Goal: Task Accomplishment & Management: Manage account settings

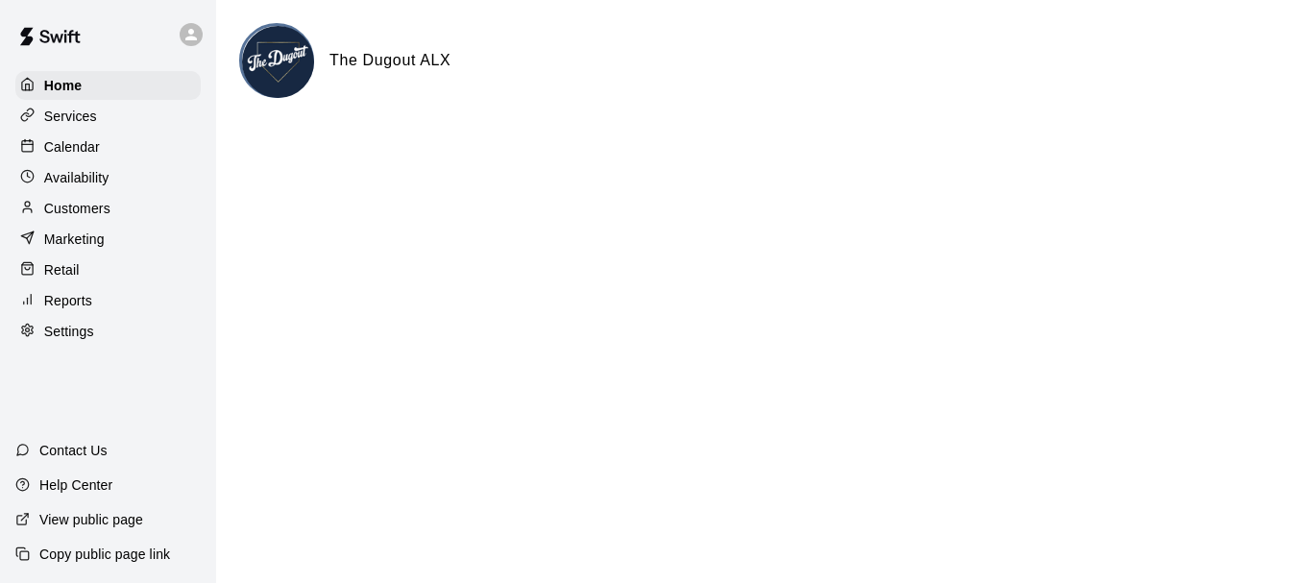
click at [84, 151] on p "Calendar" at bounding box center [72, 146] width 56 height 19
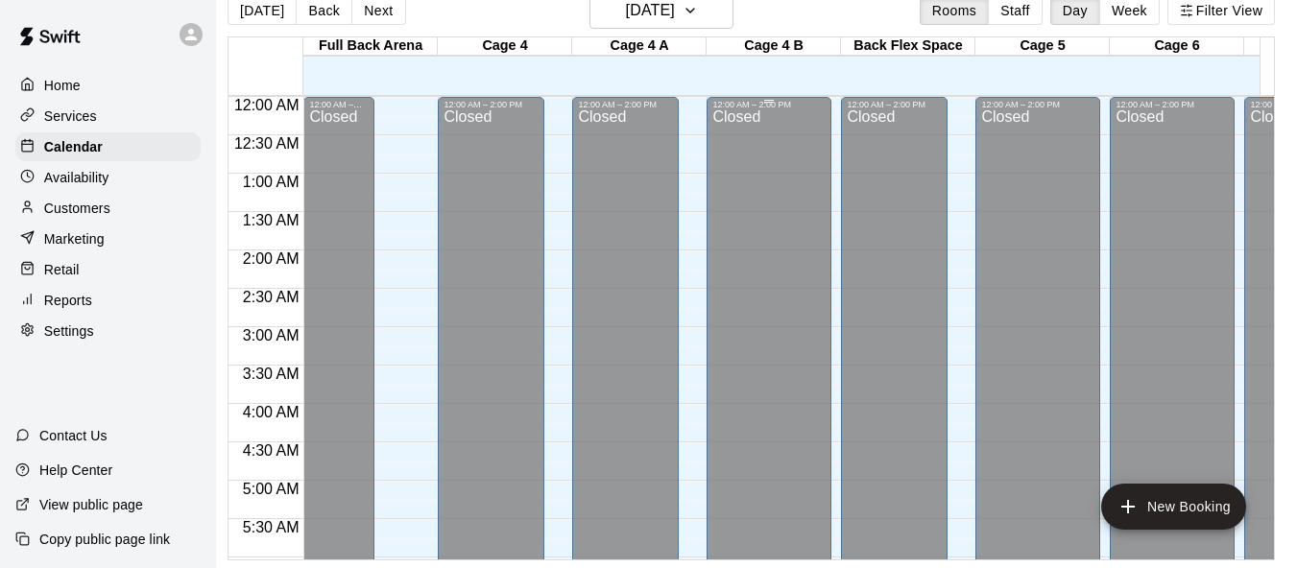
scroll to position [16, 23]
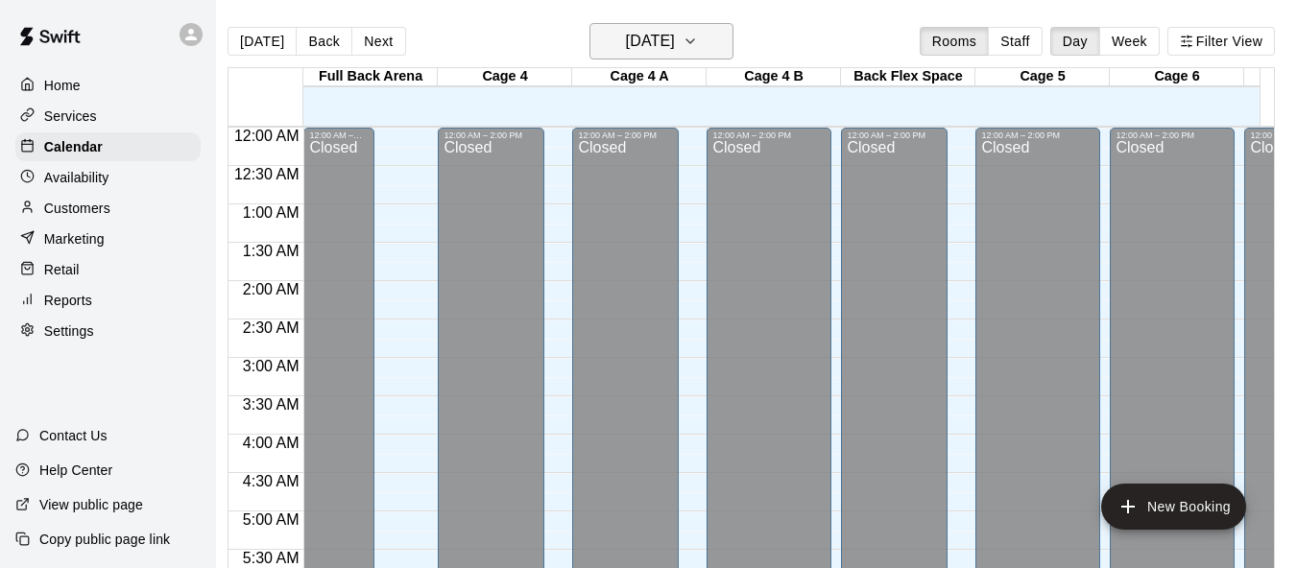
click at [653, 39] on h6 "[DATE]" at bounding box center [650, 41] width 49 height 27
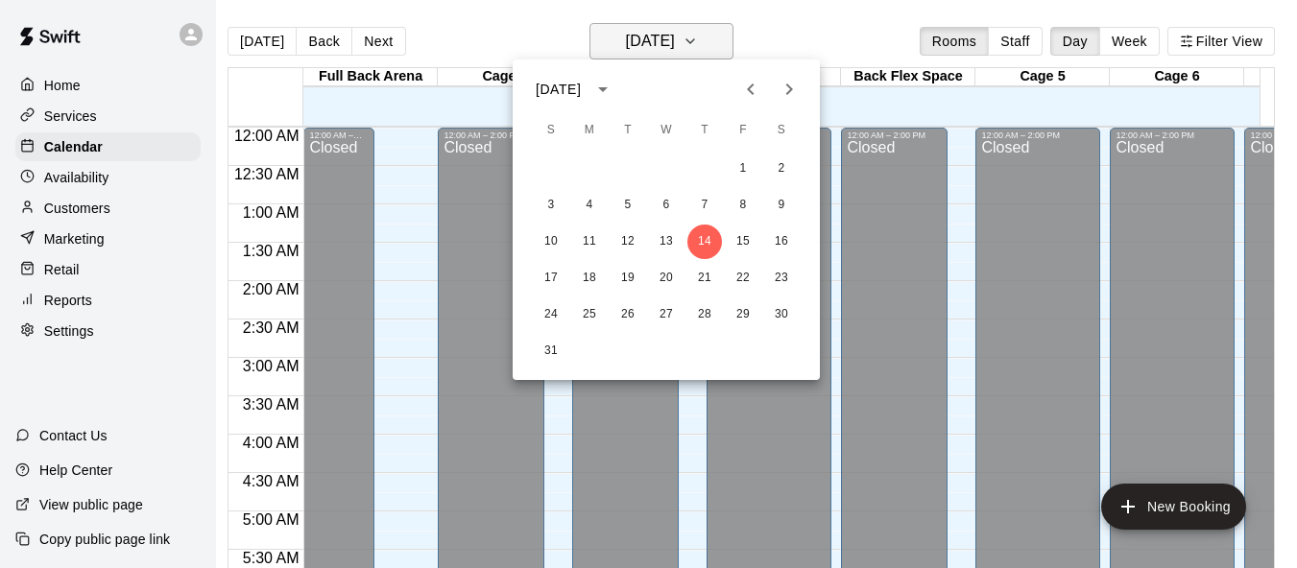
scroll to position [0, 9]
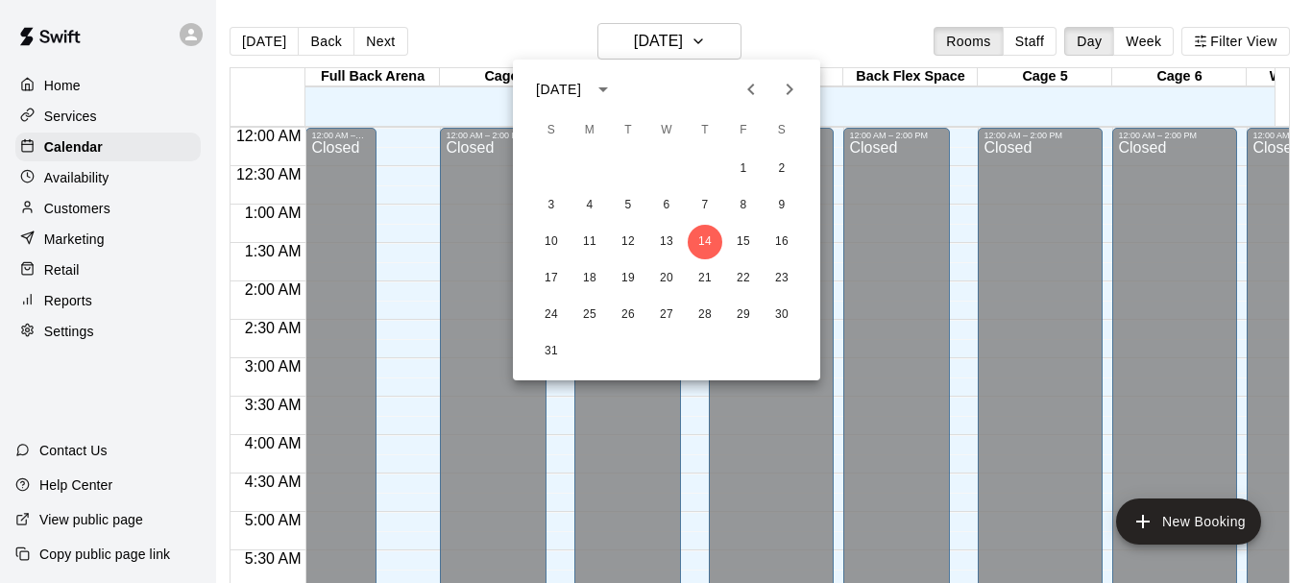
click at [747, 87] on icon "Previous month" at bounding box center [750, 89] width 23 height 23
click at [588, 245] on button "14" at bounding box center [589, 242] width 35 height 35
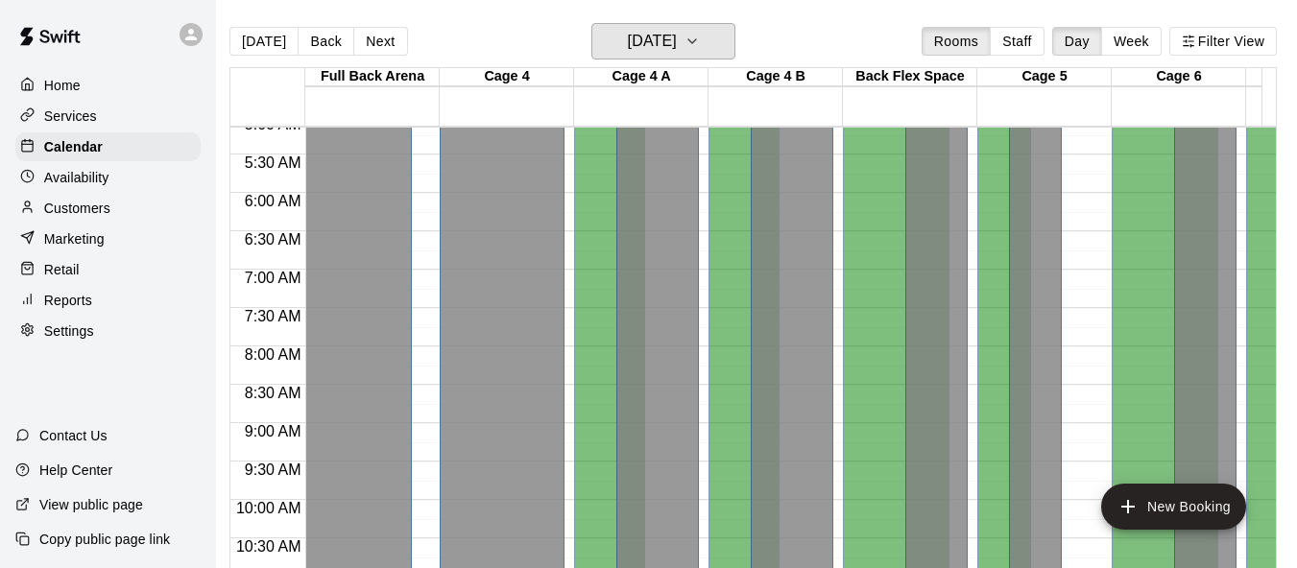
scroll to position [384, 0]
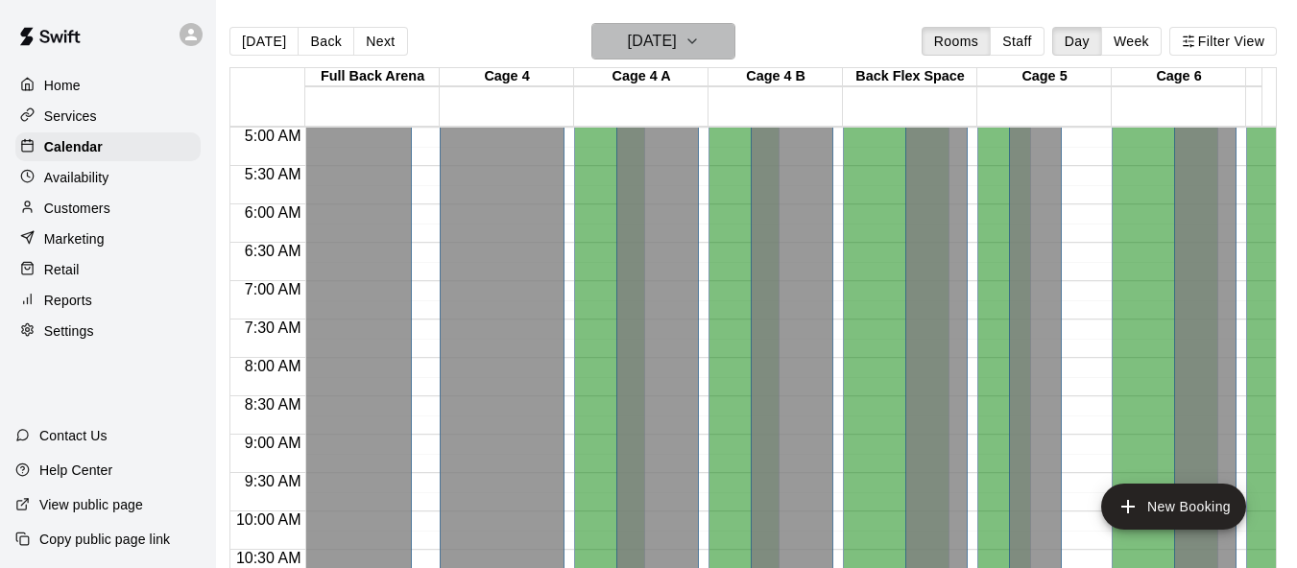
click at [677, 46] on h6 "[DATE]" at bounding box center [652, 41] width 49 height 27
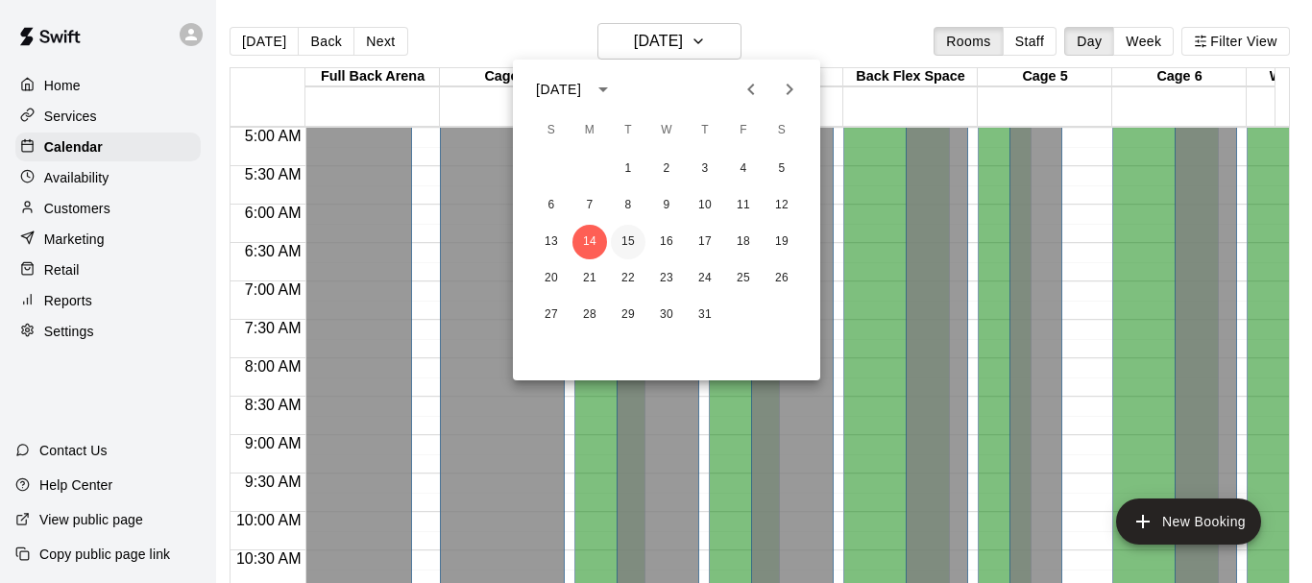
click at [634, 242] on button "15" at bounding box center [628, 242] width 35 height 35
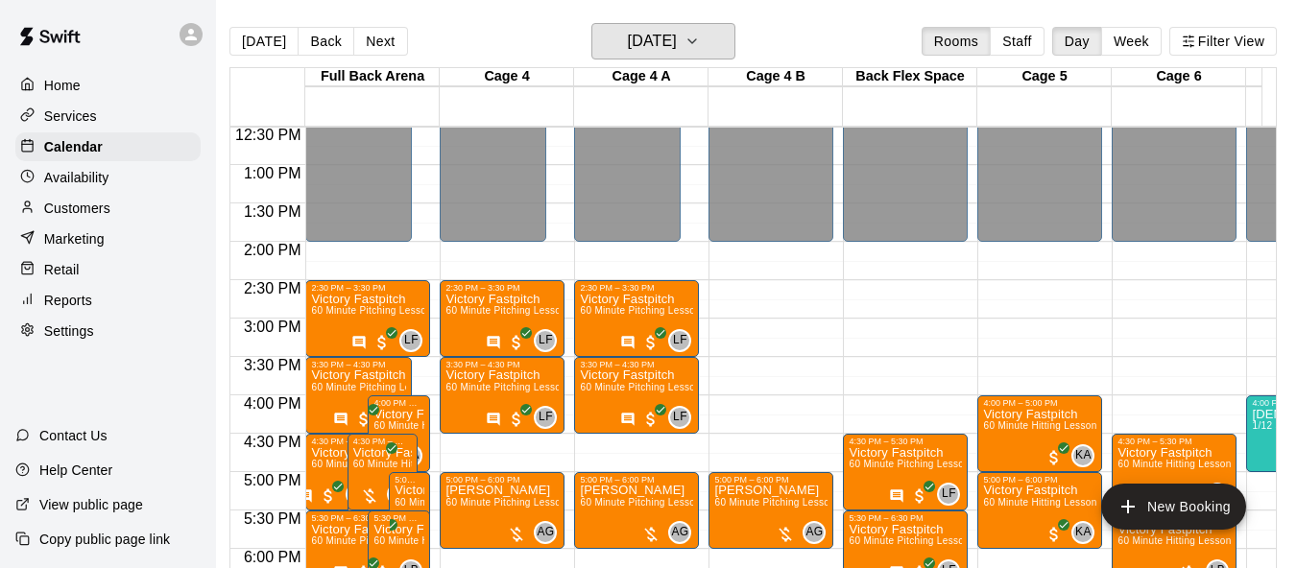
scroll to position [960, 0]
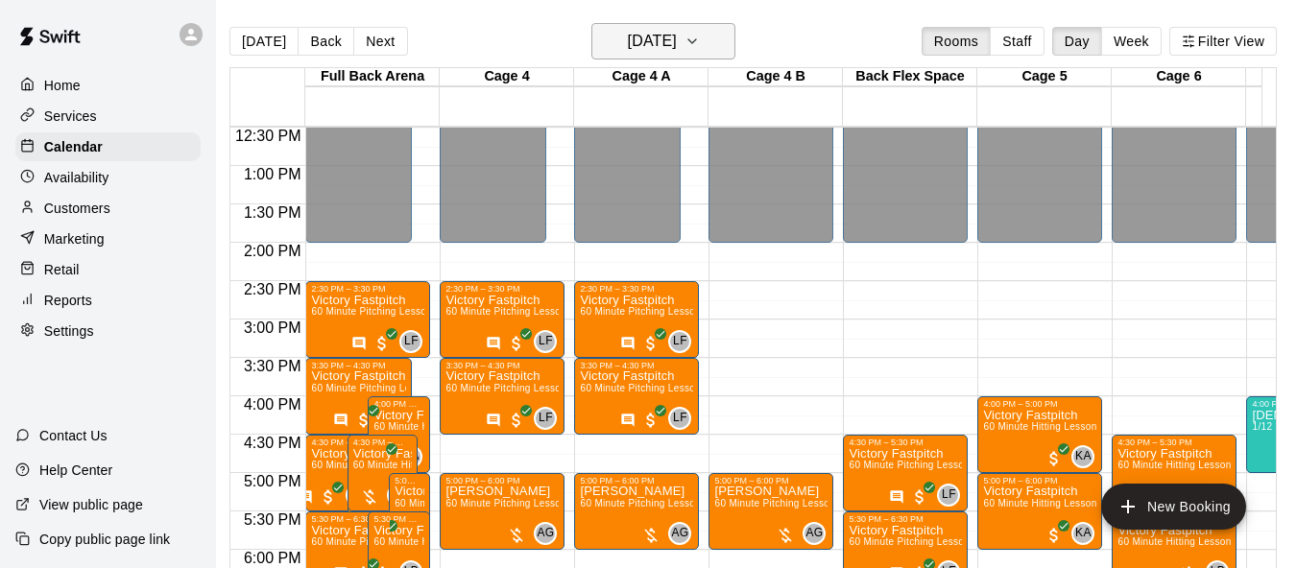
click at [665, 34] on h6 "[DATE]" at bounding box center [652, 41] width 49 height 27
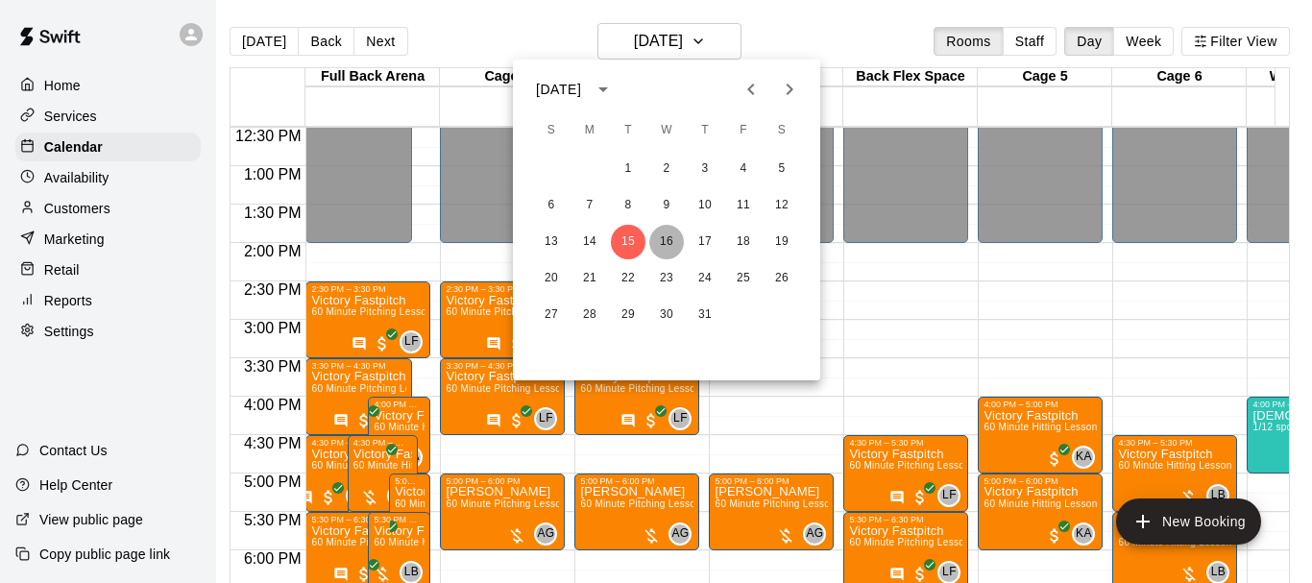
click at [668, 242] on button "16" at bounding box center [666, 242] width 35 height 35
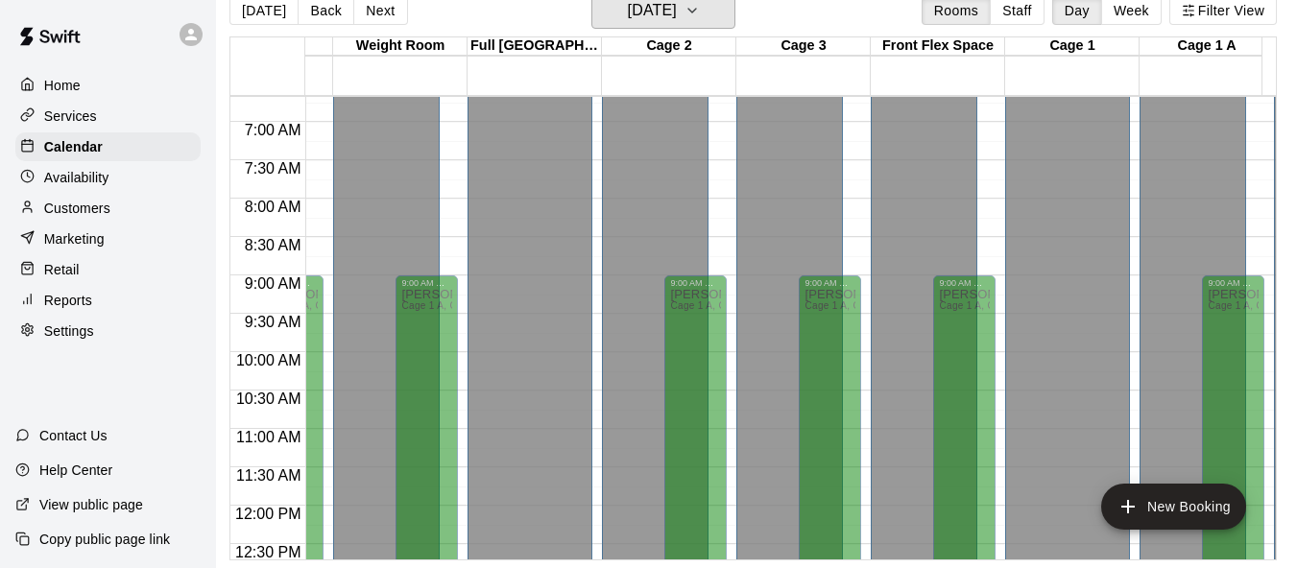
scroll to position [576, 913]
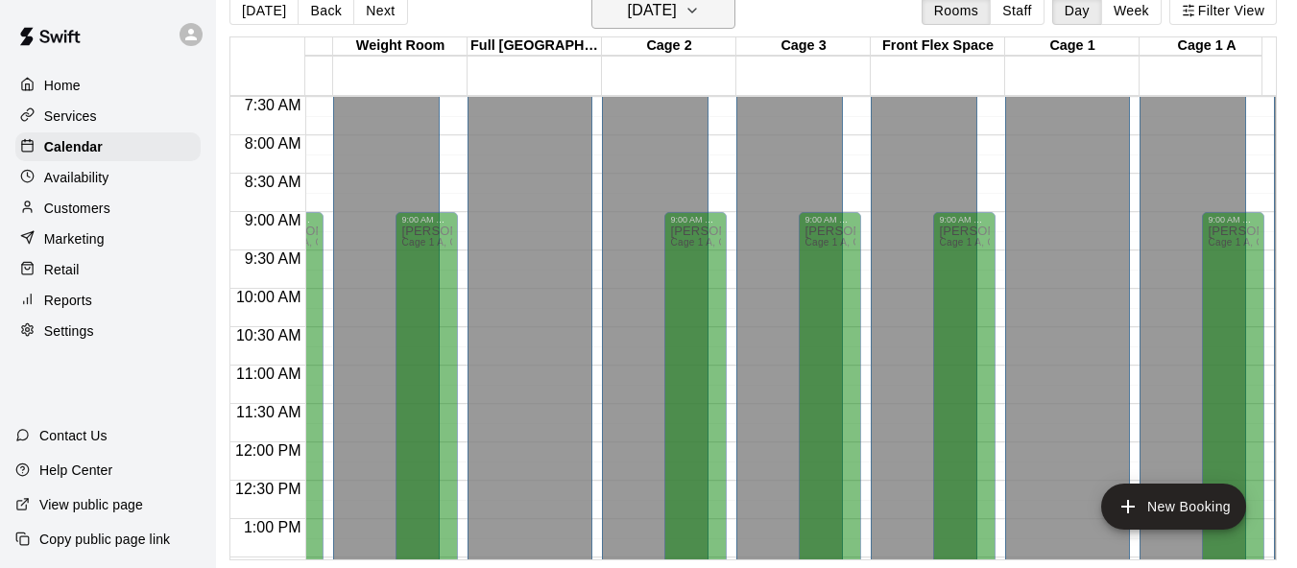
click at [677, 4] on h6 "[DATE]" at bounding box center [652, 10] width 49 height 27
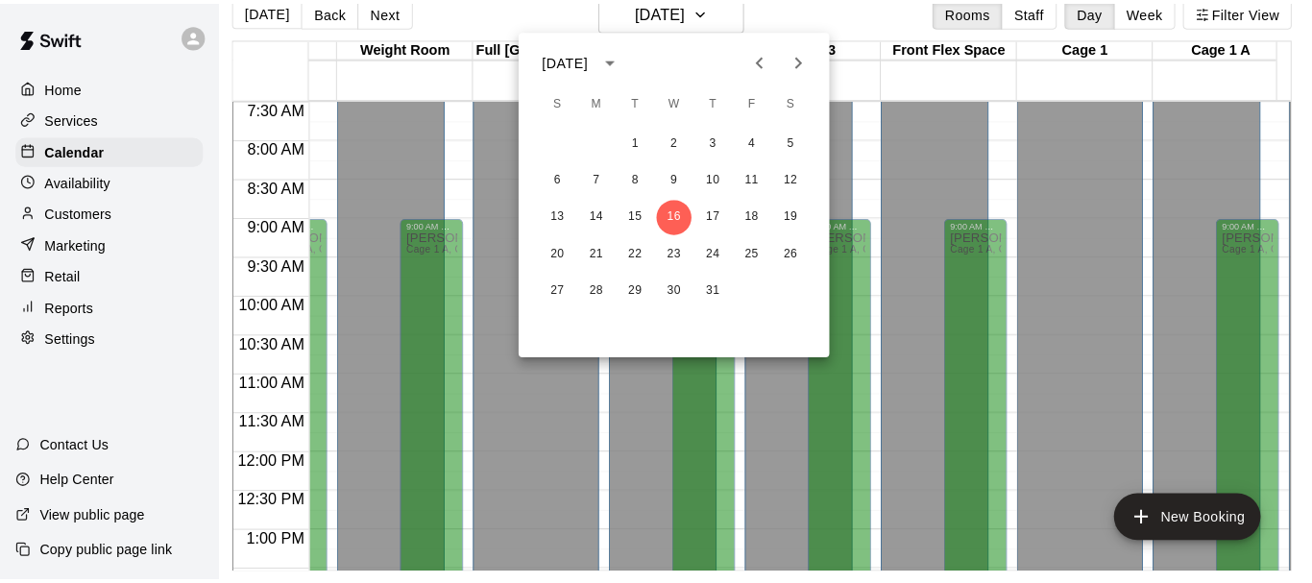
scroll to position [31, 9]
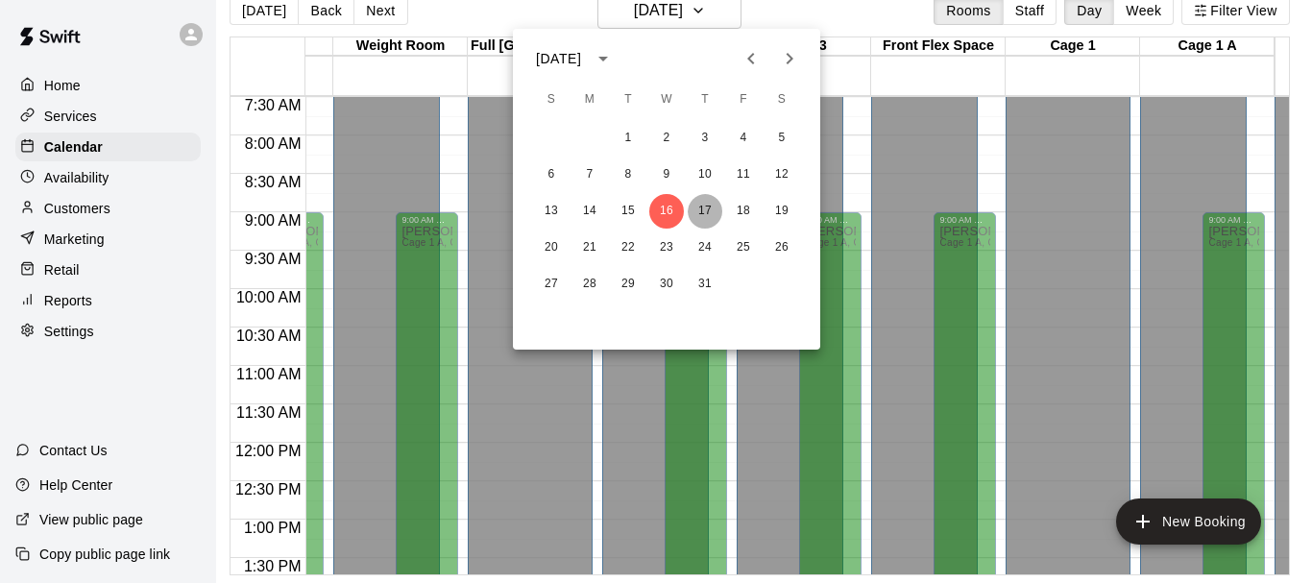
click at [710, 212] on button "17" at bounding box center [705, 211] width 35 height 35
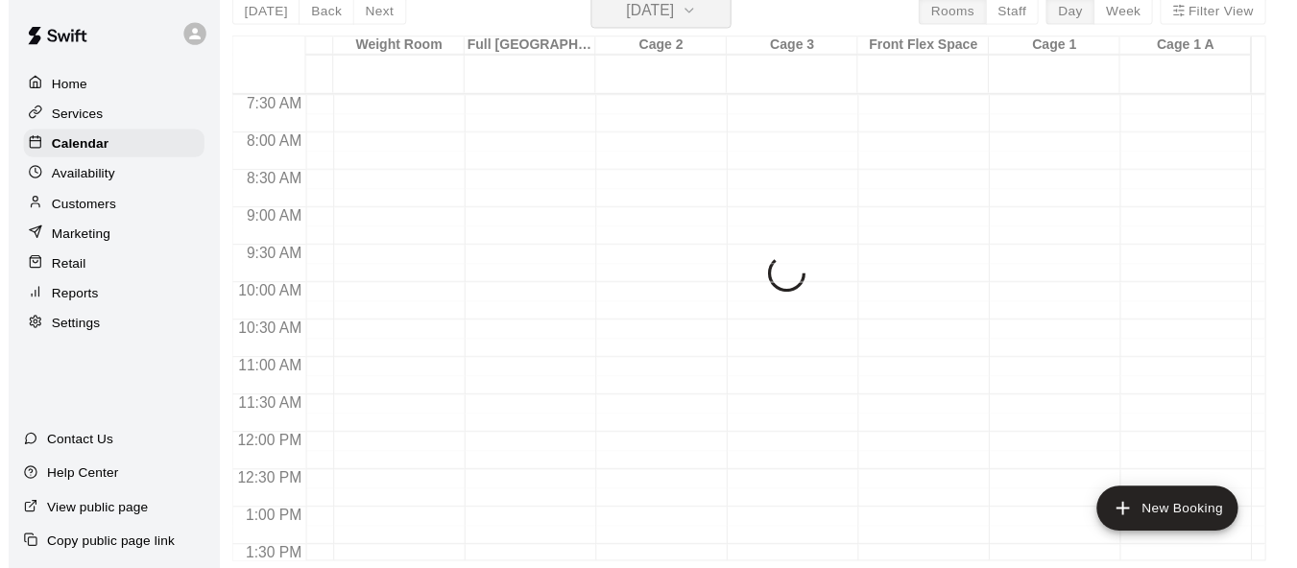
scroll to position [23, 9]
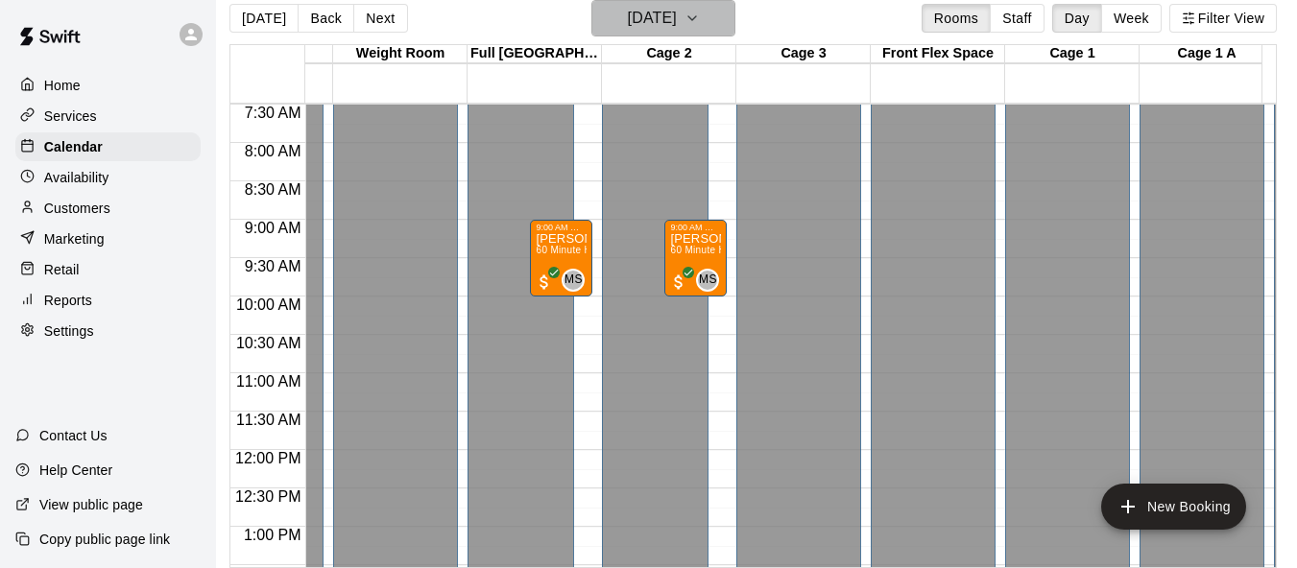
click at [667, 10] on h6 "[DATE]" at bounding box center [652, 18] width 49 height 27
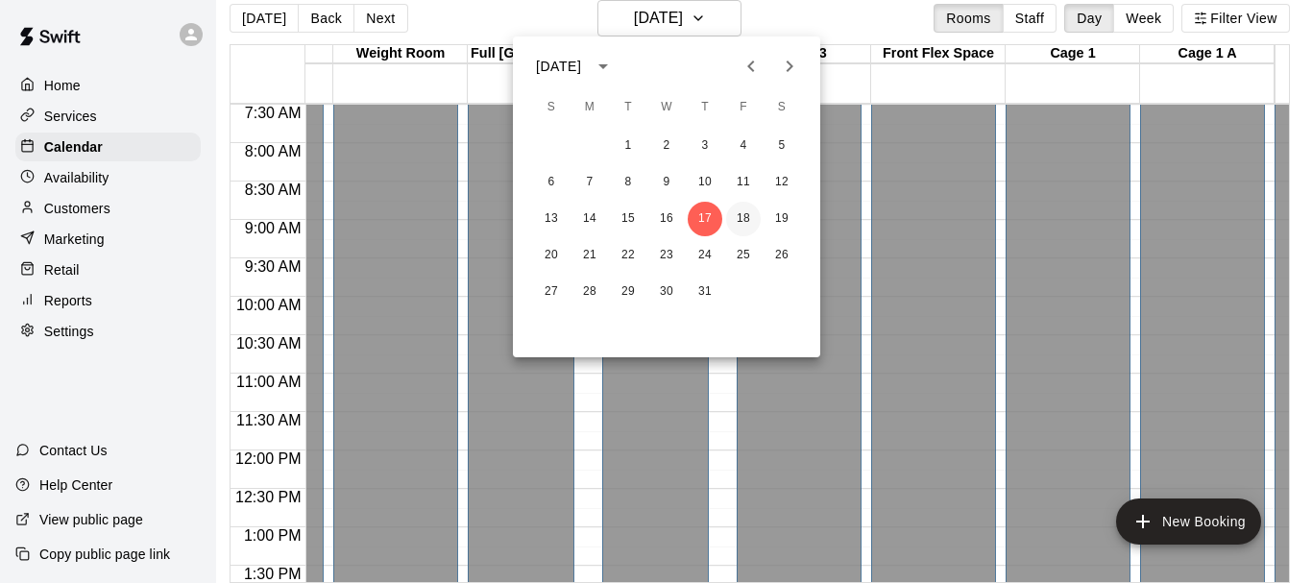
click at [741, 218] on button "18" at bounding box center [743, 219] width 35 height 35
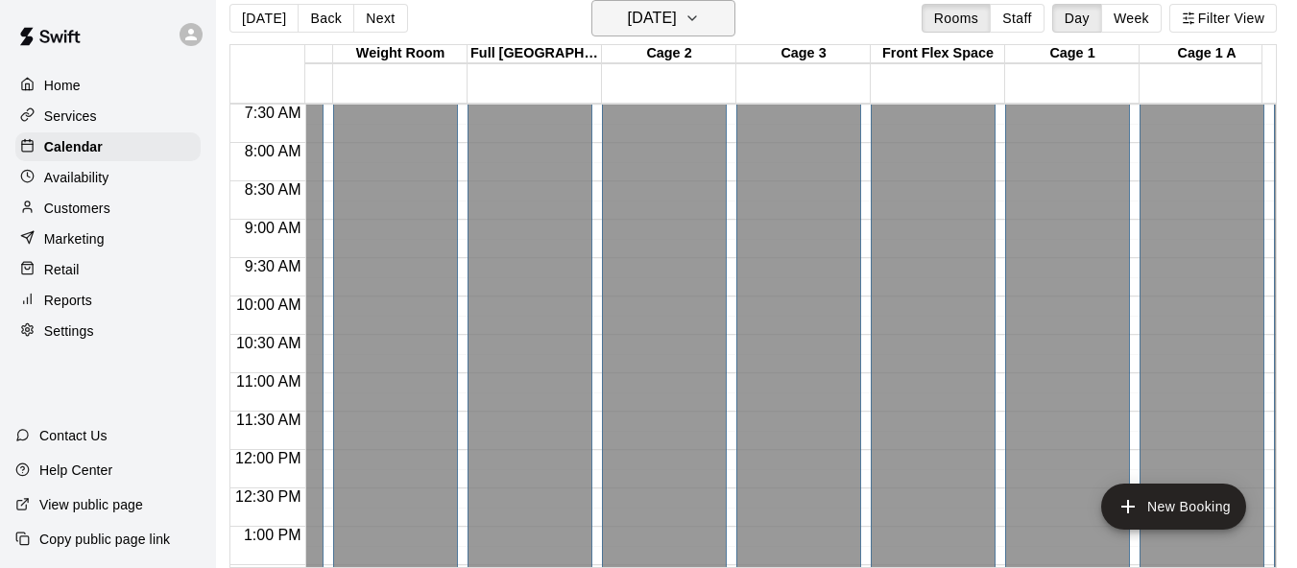
click at [677, 22] on h6 "[DATE]" at bounding box center [652, 18] width 49 height 27
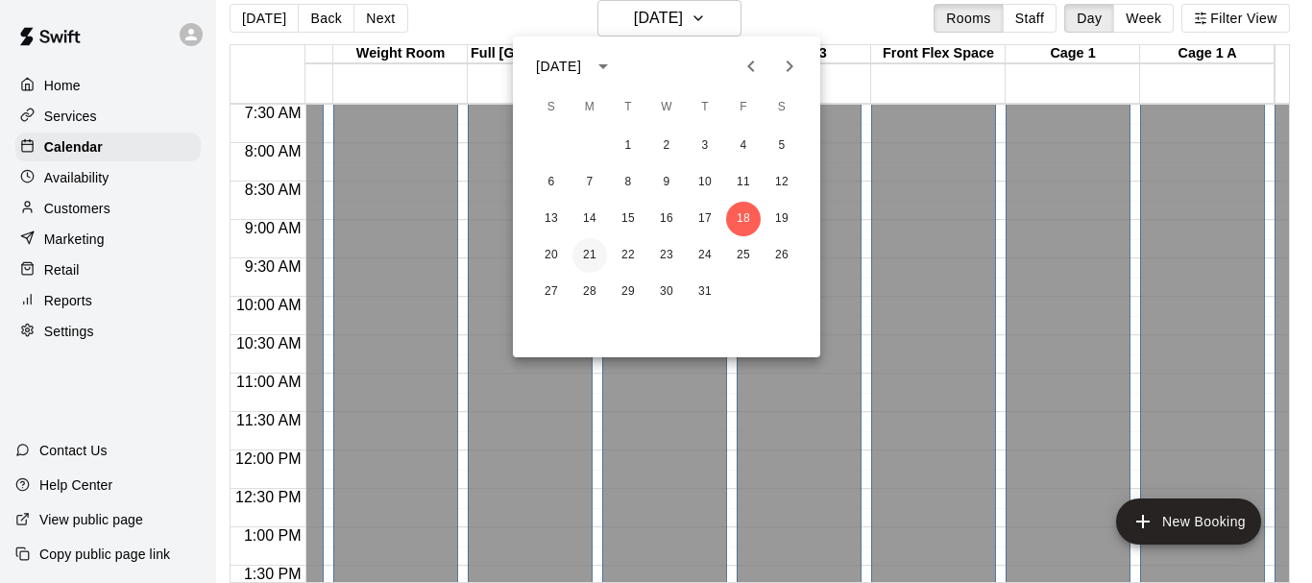
click at [588, 254] on button "21" at bounding box center [589, 255] width 35 height 35
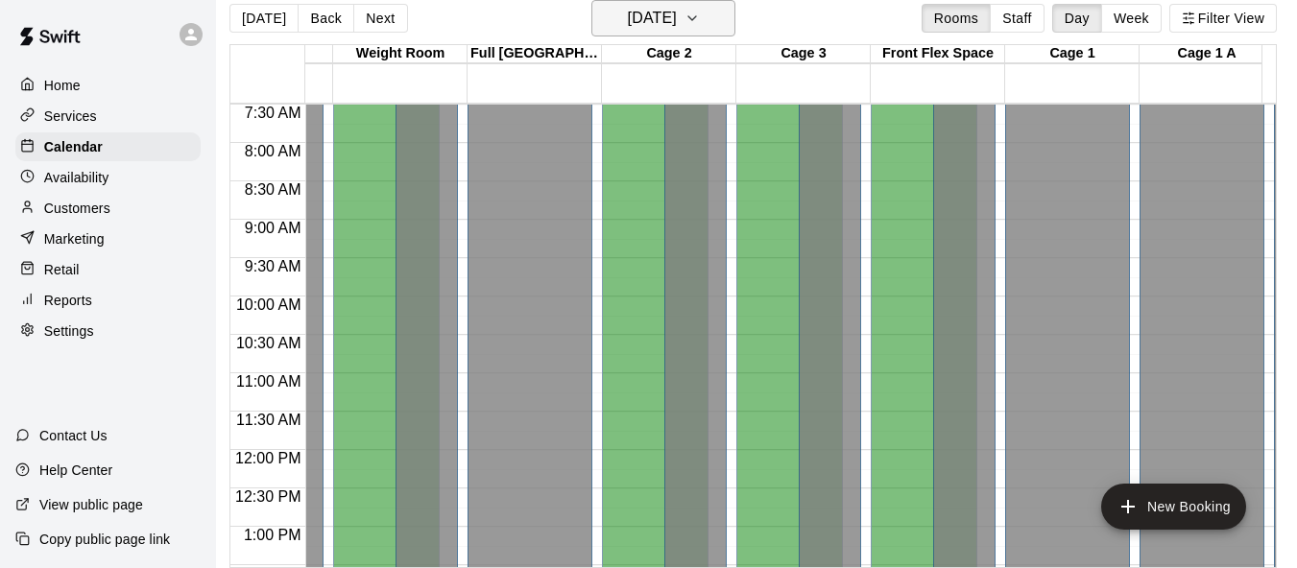
click at [651, 12] on h6 "[DATE]" at bounding box center [652, 18] width 49 height 27
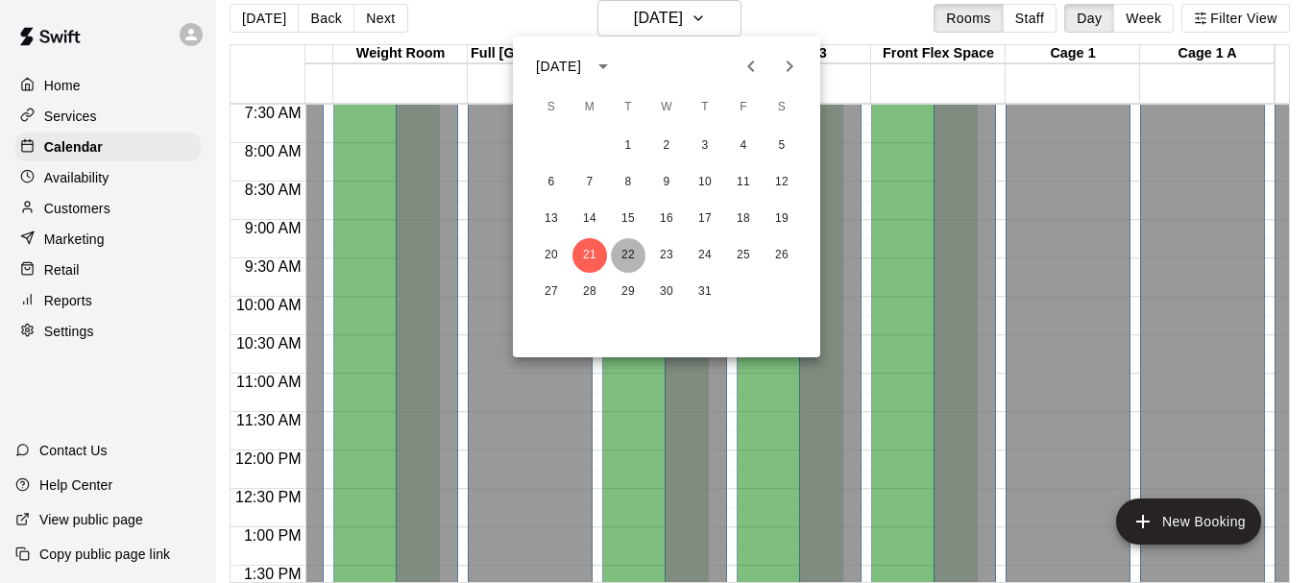
click at [626, 246] on button "22" at bounding box center [628, 255] width 35 height 35
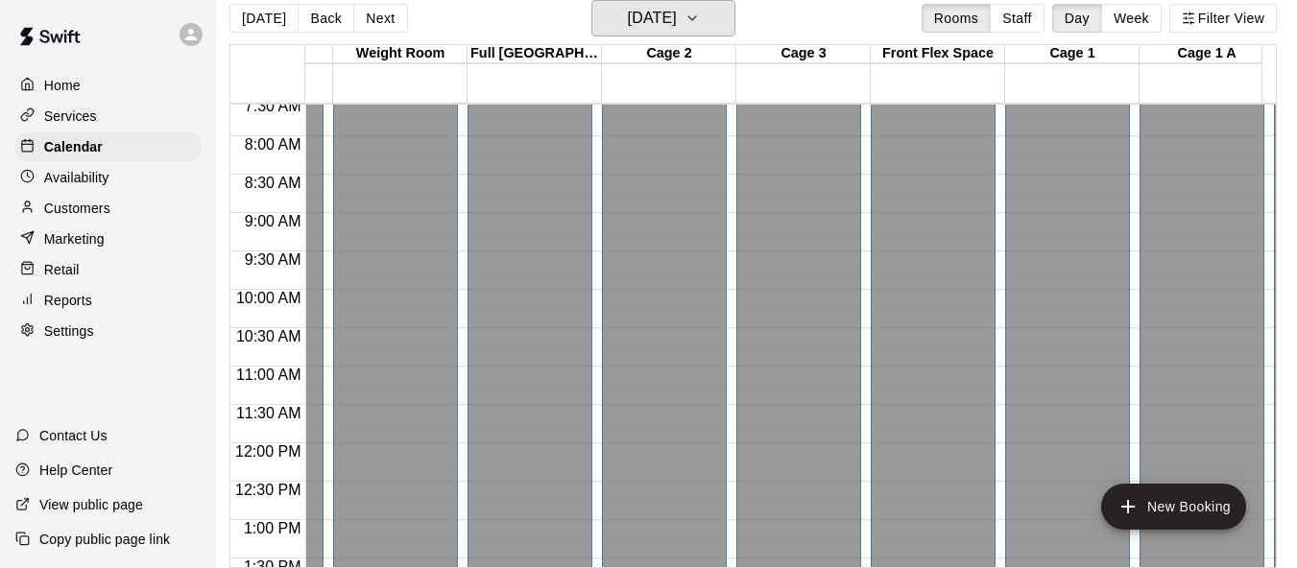
scroll to position [576, 913]
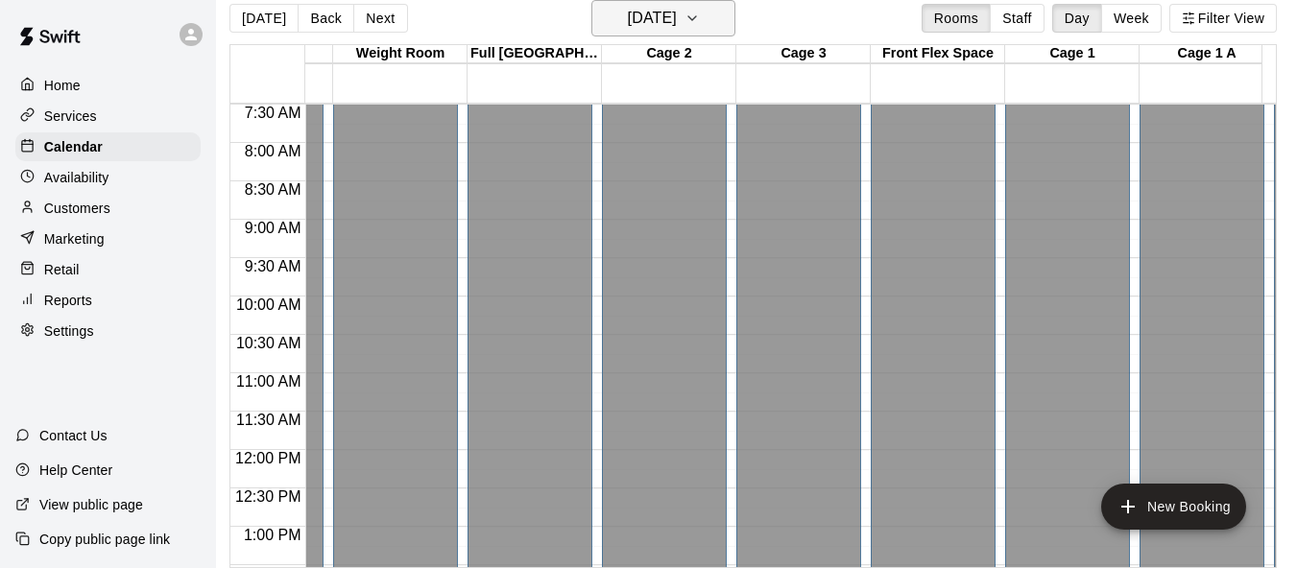
click at [669, 2] on button "[DATE]" at bounding box center [664, 18] width 144 height 36
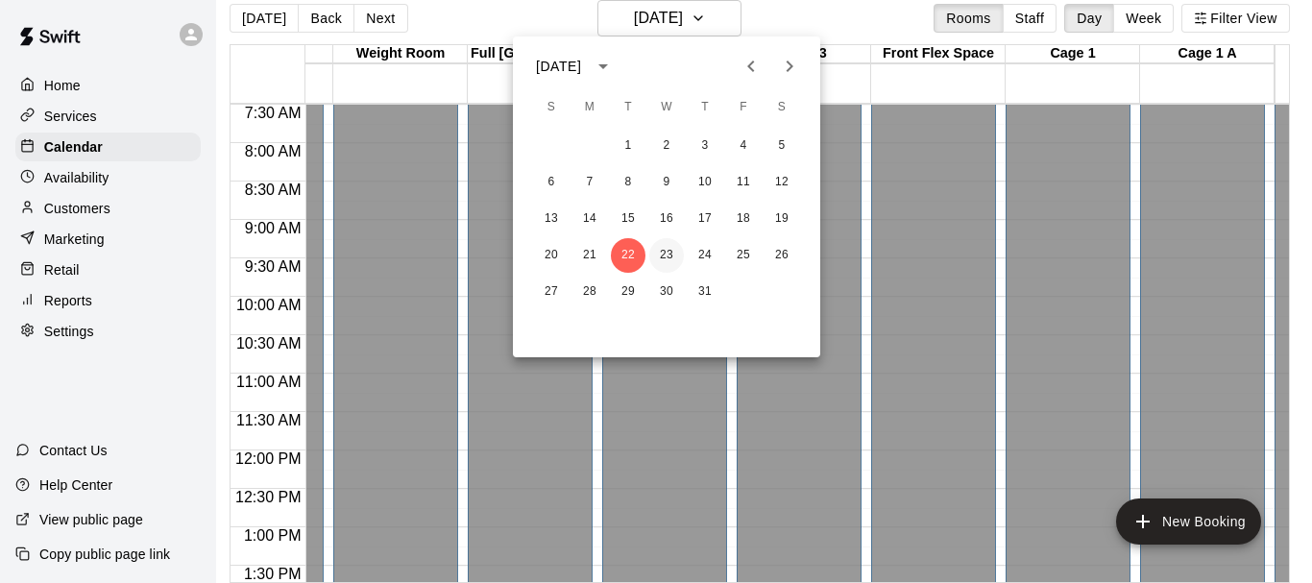
click at [666, 266] on button "23" at bounding box center [666, 255] width 35 height 35
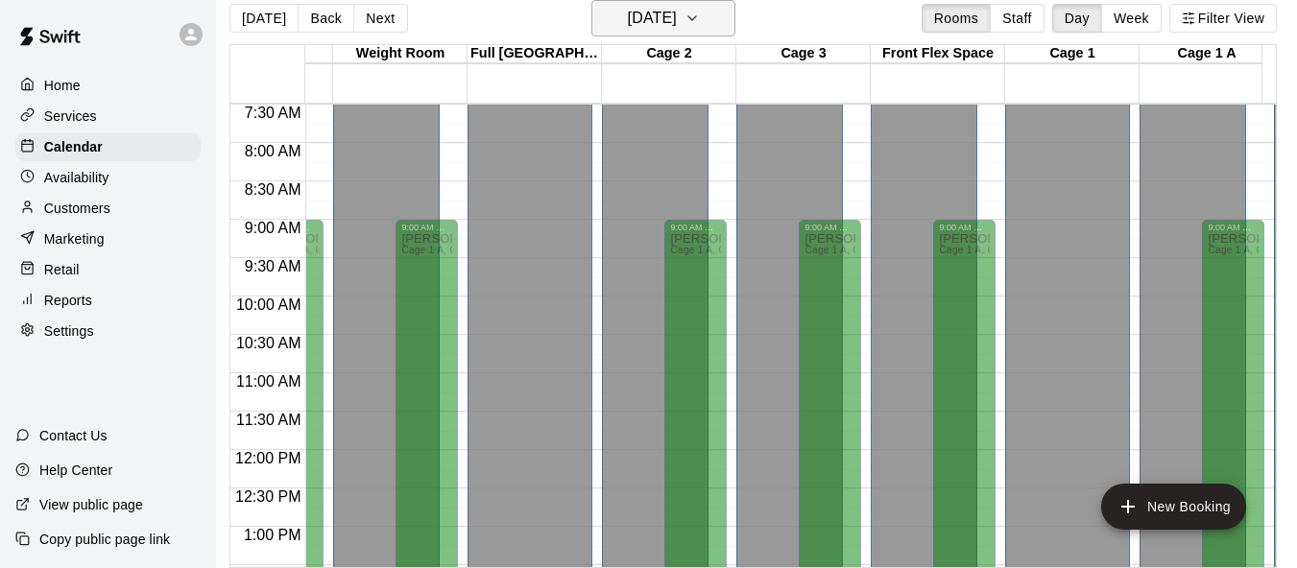
click at [674, 30] on h6 "[DATE]" at bounding box center [652, 18] width 49 height 27
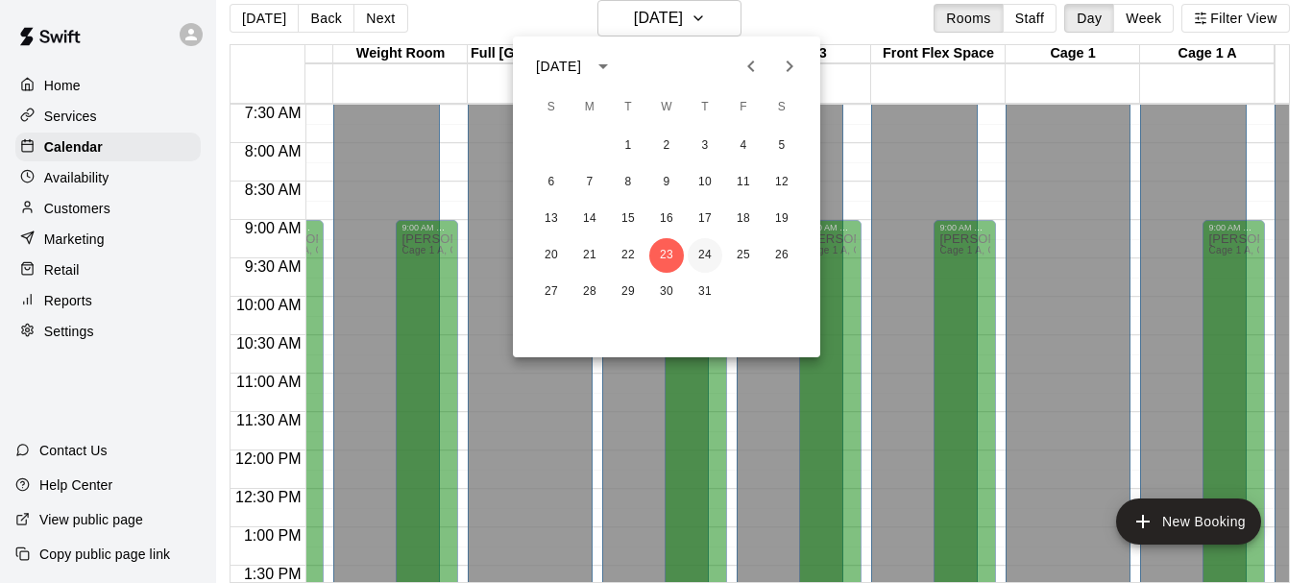
click at [706, 253] on button "24" at bounding box center [705, 255] width 35 height 35
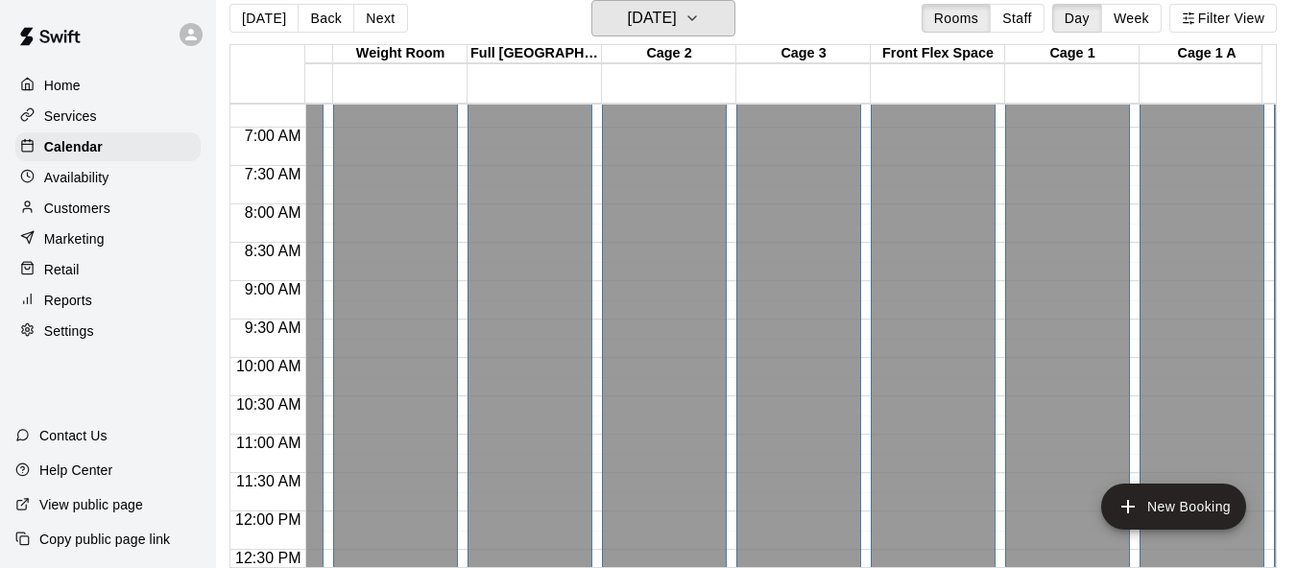
scroll to position [480, 913]
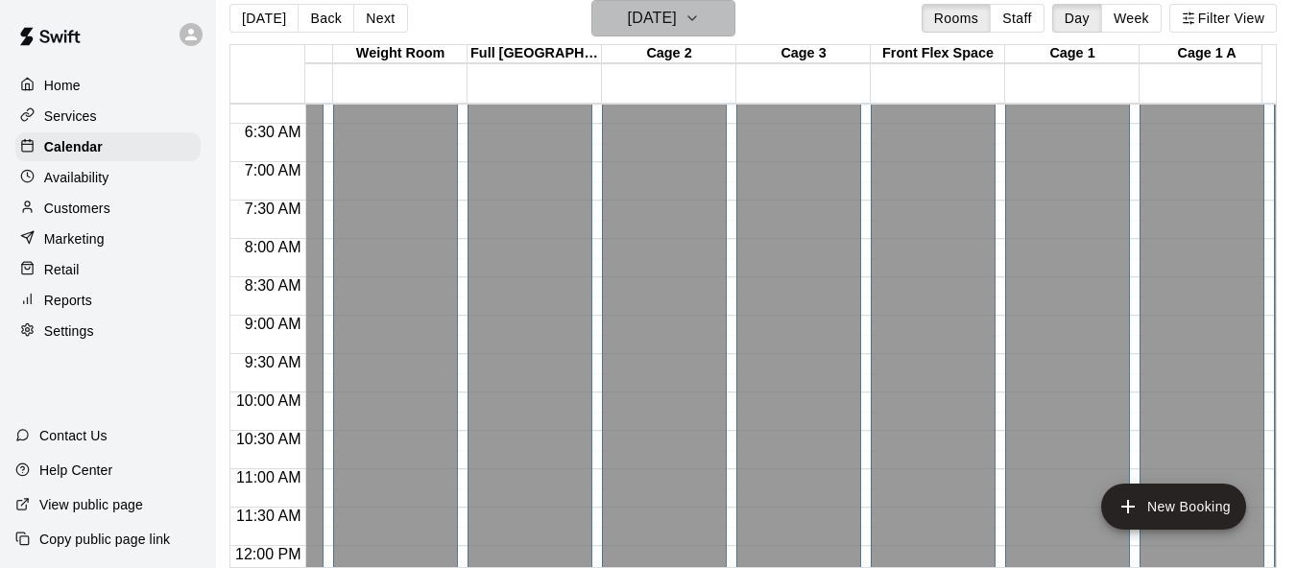
click at [677, 23] on h6 "[DATE]" at bounding box center [652, 18] width 49 height 27
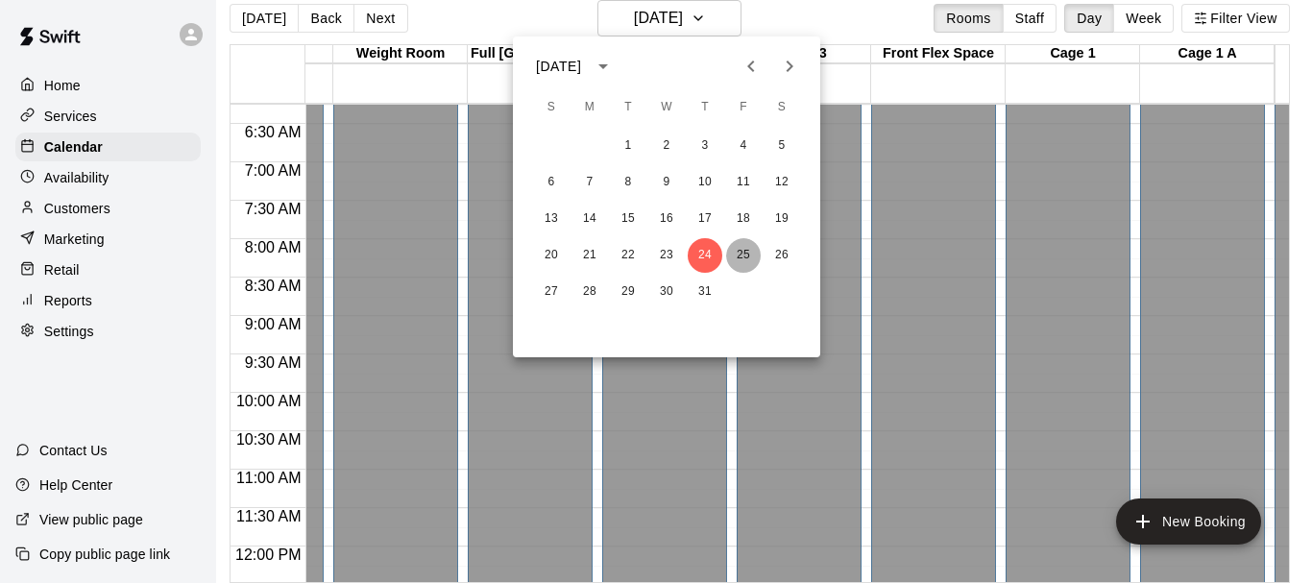
click at [730, 254] on button "25" at bounding box center [743, 255] width 35 height 35
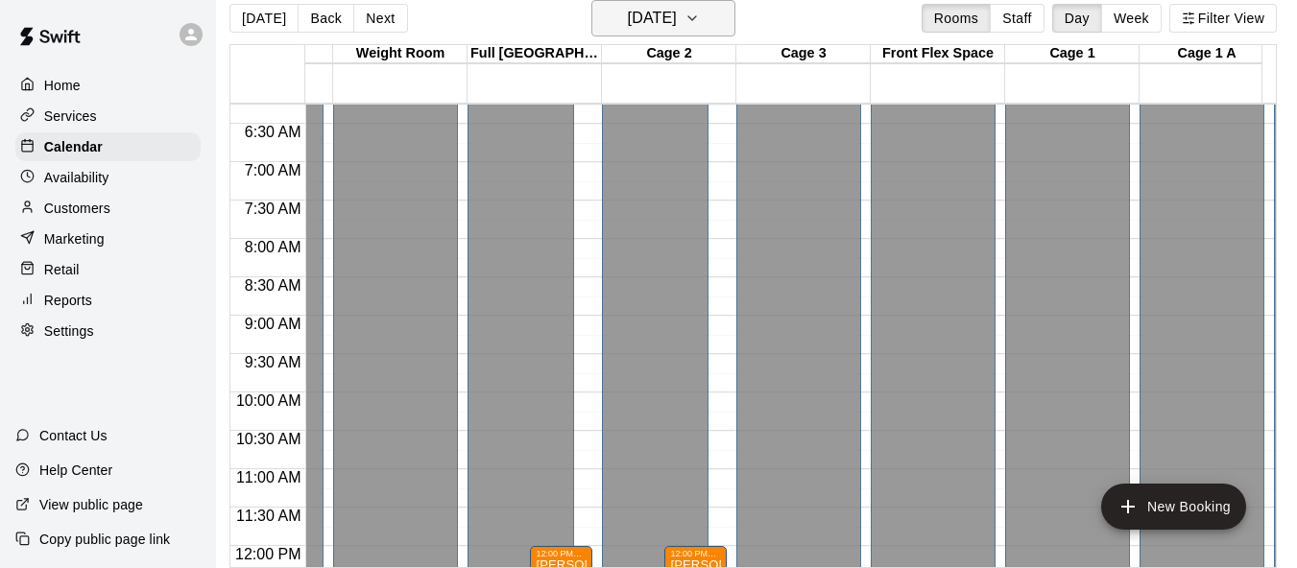
click at [677, 13] on h6 "[DATE]" at bounding box center [652, 18] width 49 height 27
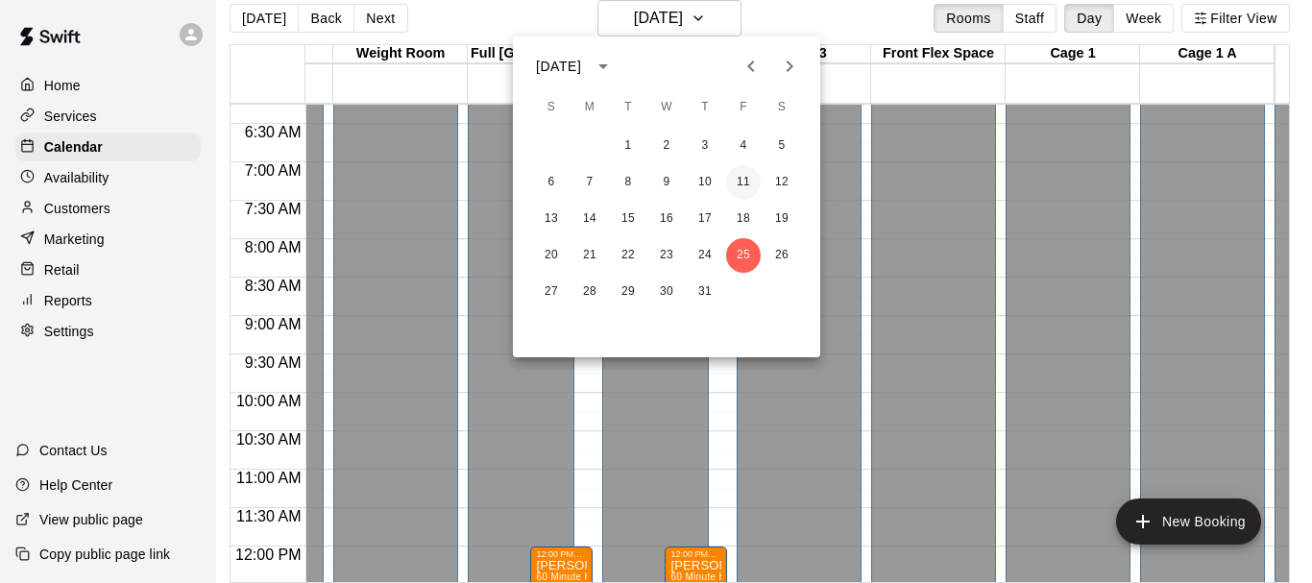
click at [744, 177] on button "11" at bounding box center [743, 182] width 35 height 35
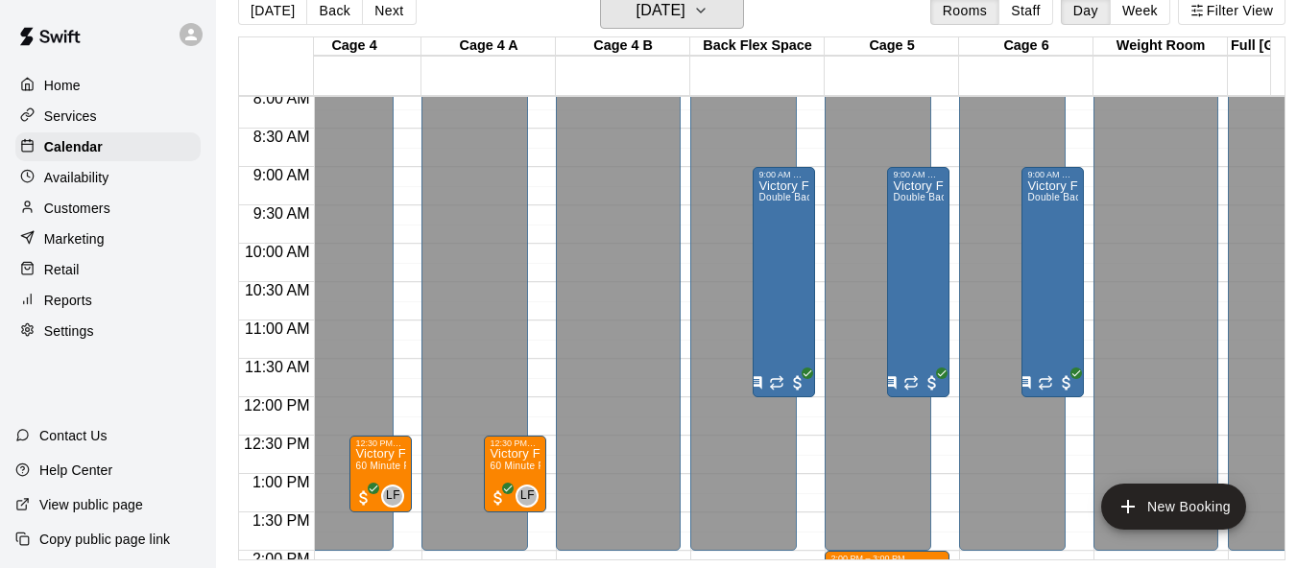
scroll to position [519, 161]
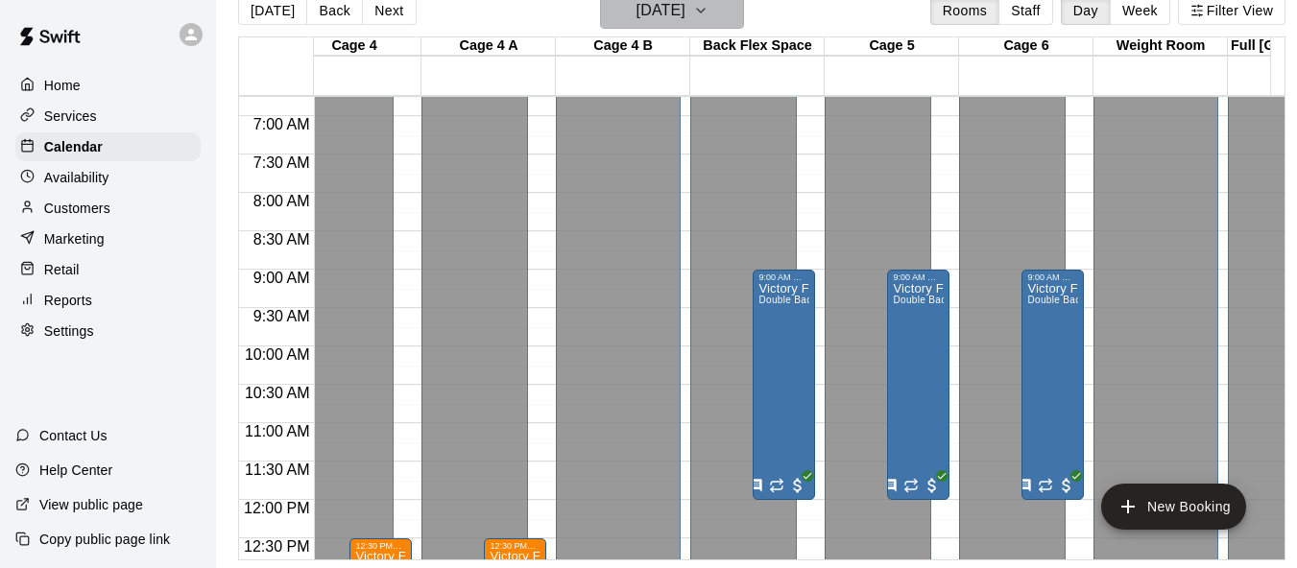
click at [686, 3] on h6 "[DATE]" at bounding box center [661, 10] width 49 height 27
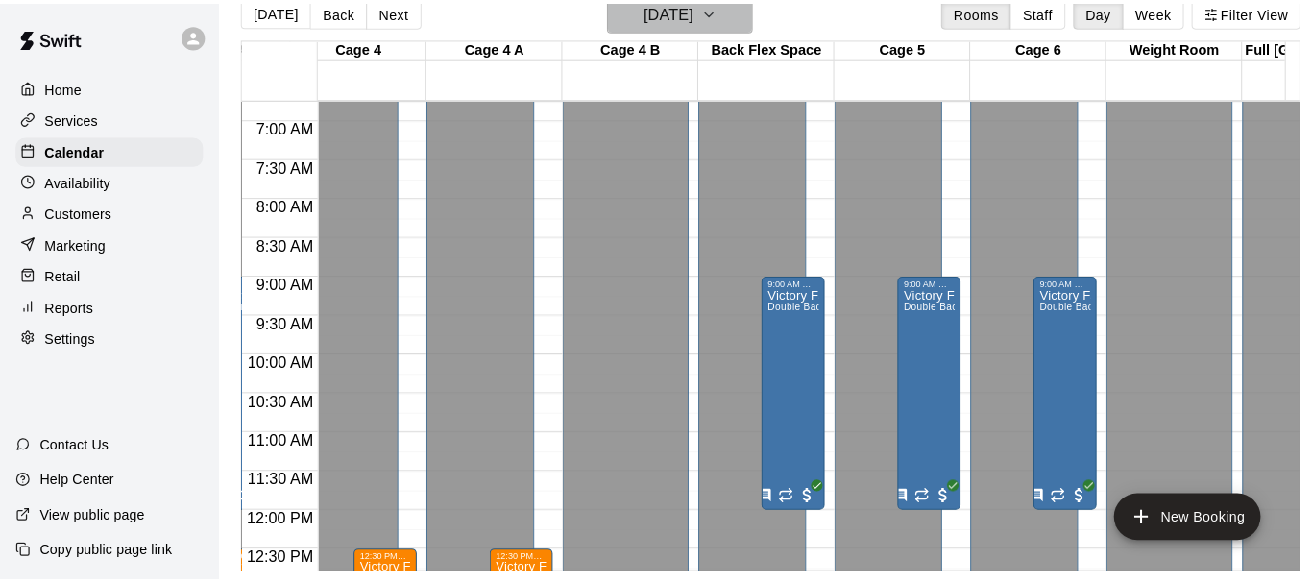
scroll to position [31, 0]
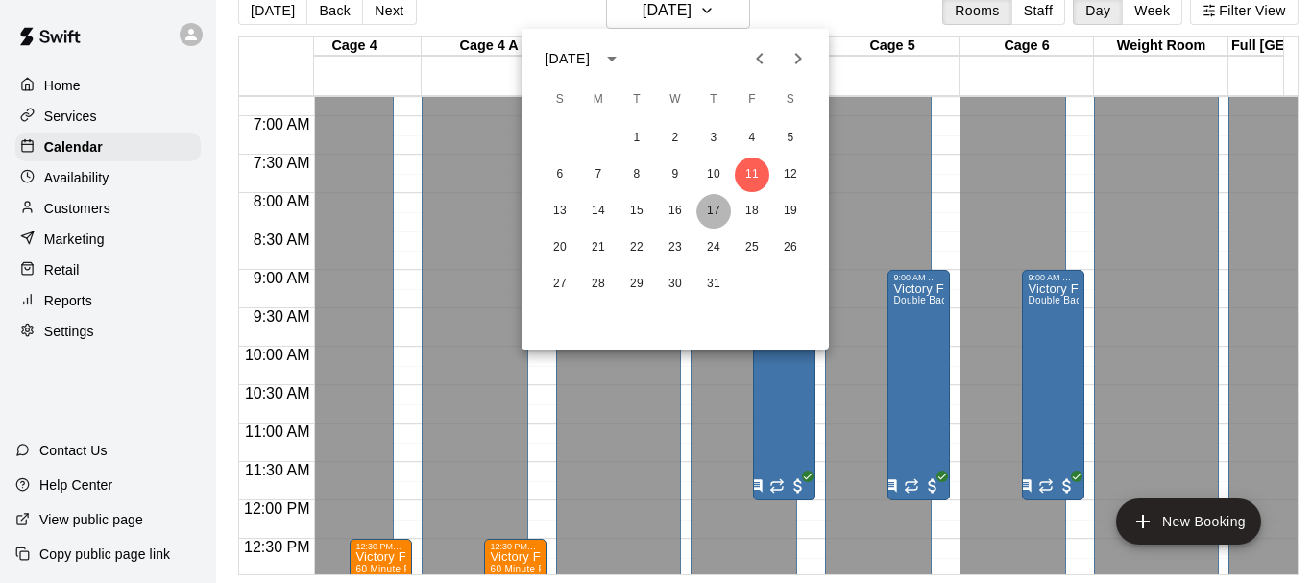
click at [715, 210] on button "17" at bounding box center [713, 211] width 35 height 35
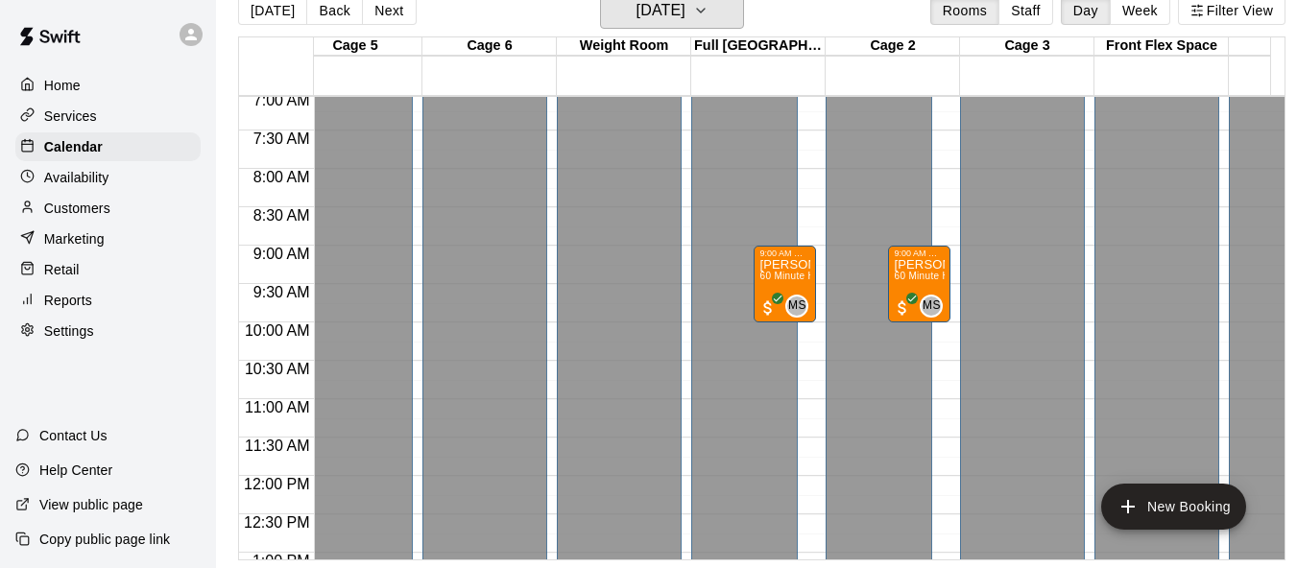
scroll to position [576, 698]
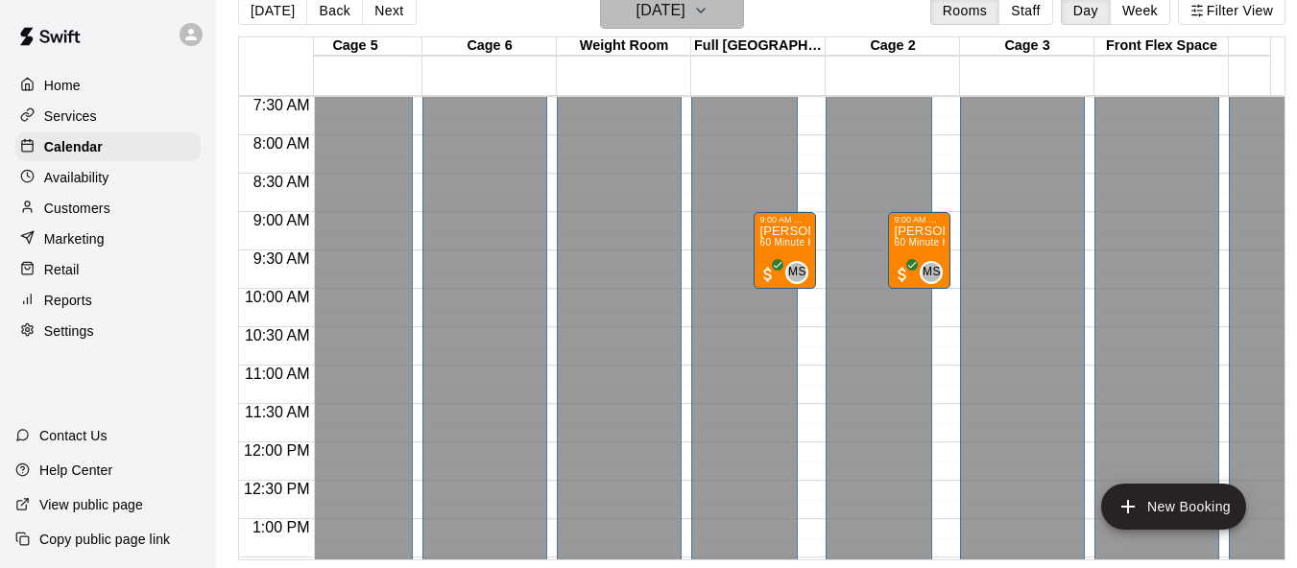
click at [686, 8] on h6 "[DATE]" at bounding box center [661, 10] width 49 height 27
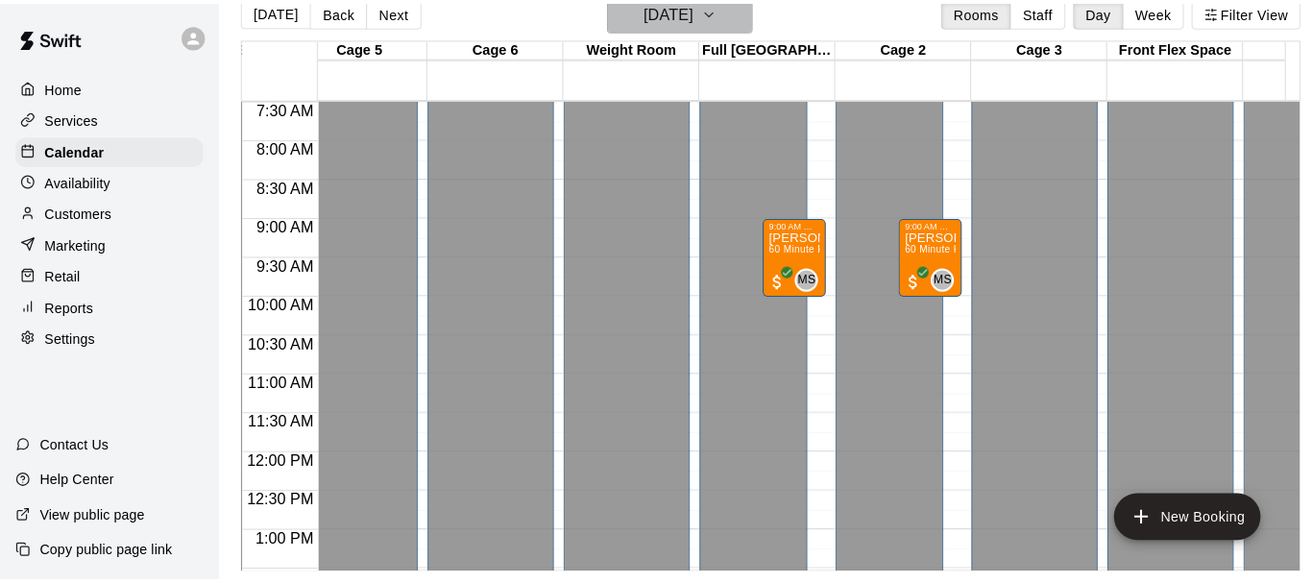
scroll to position [31, 0]
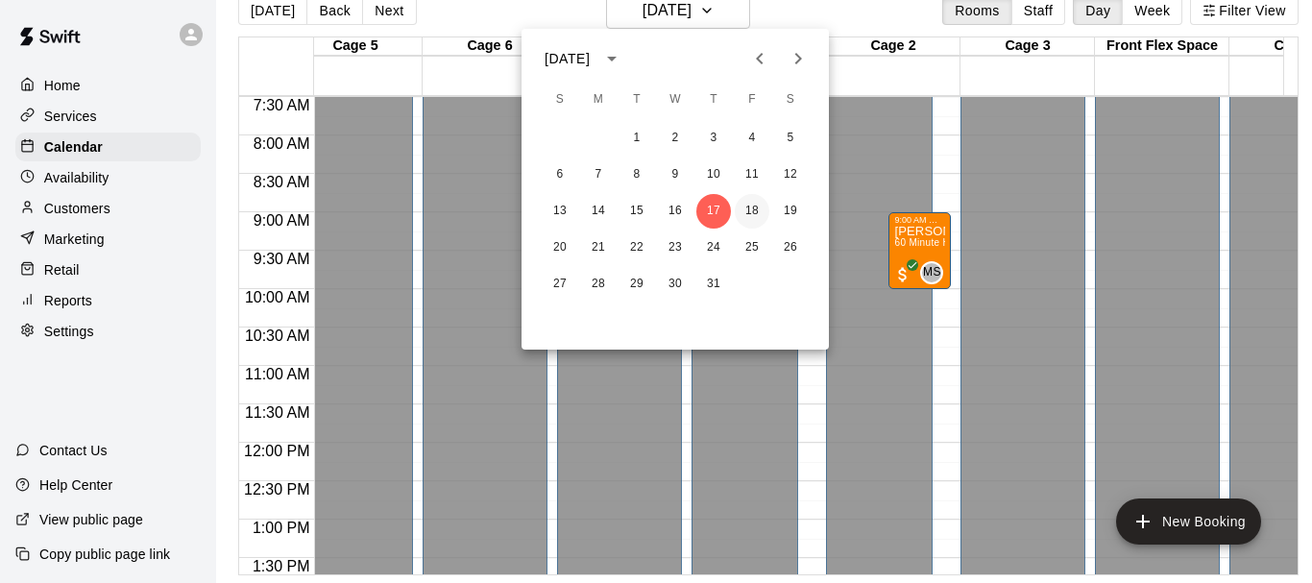
click at [749, 206] on button "18" at bounding box center [752, 211] width 35 height 35
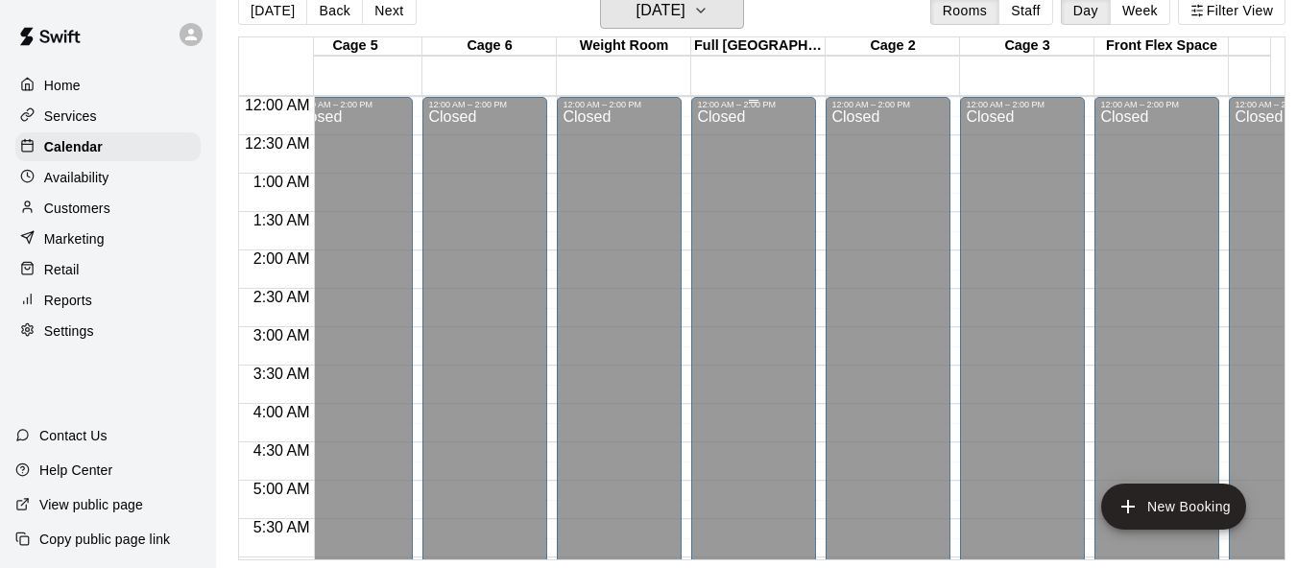
scroll to position [0, 0]
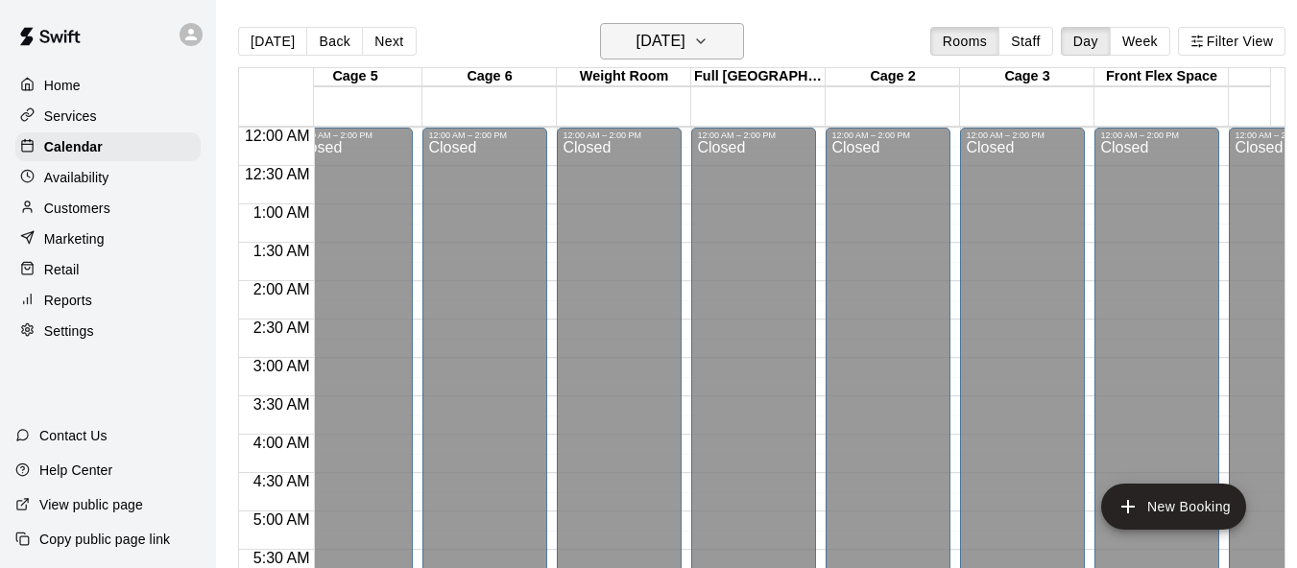
click at [680, 51] on h6 "[DATE]" at bounding box center [661, 41] width 49 height 27
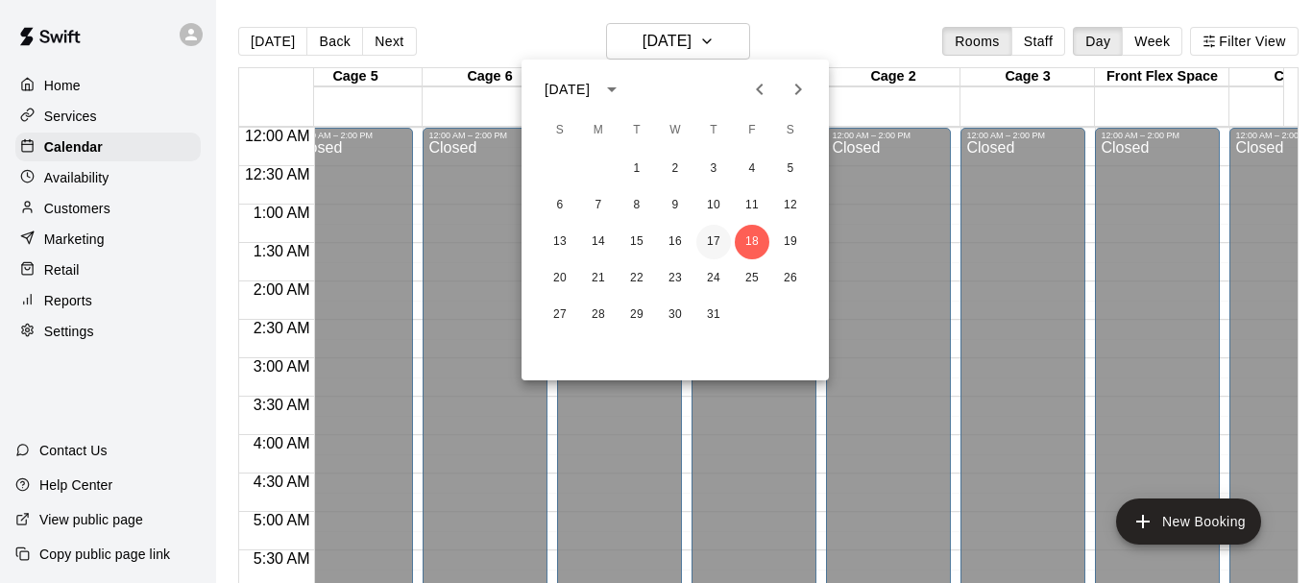
click at [716, 236] on button "17" at bounding box center [713, 242] width 35 height 35
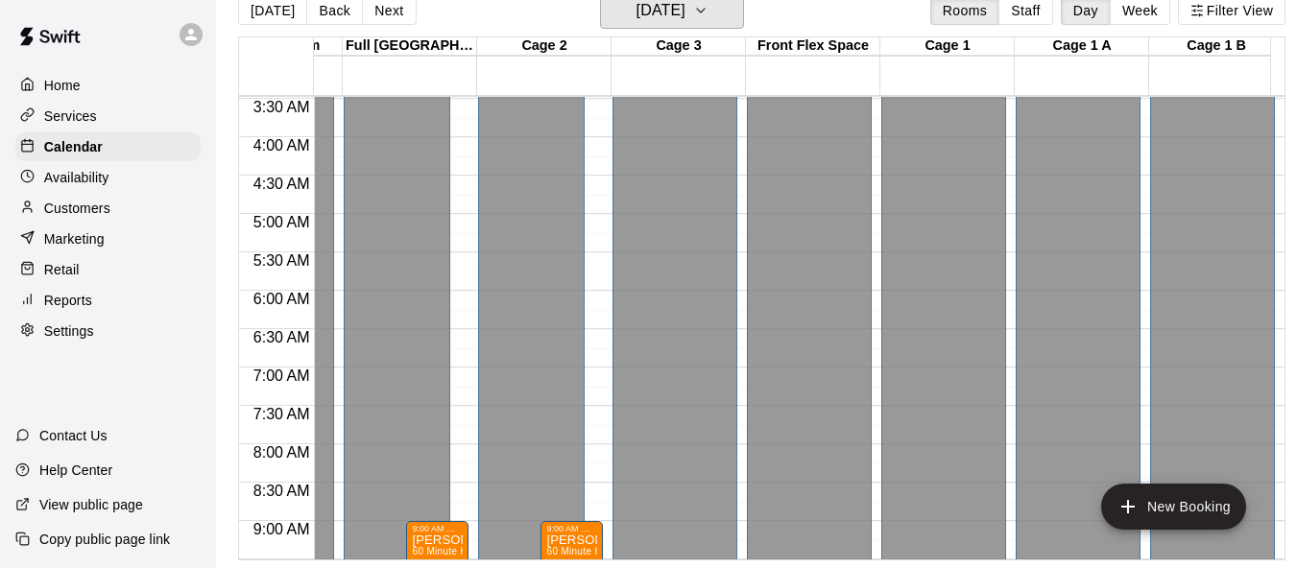
scroll to position [230, 1047]
